Goal: Go to known website: Go to known website

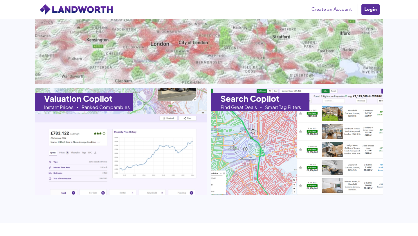
scroll to position [628, 0]
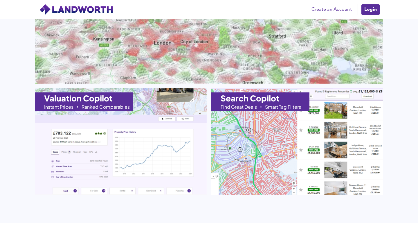
click at [233, 124] on img at bounding box center [297, 141] width 189 height 118
